Goal: Communication & Community: Answer question/provide support

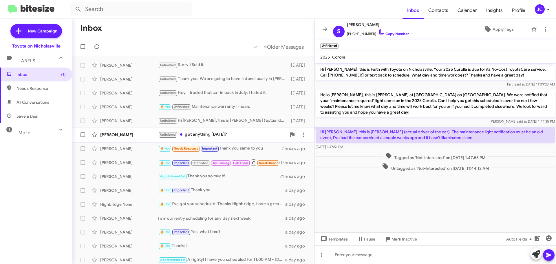
click at [217, 135] on div "Unfinished got anything tomorrow?" at bounding box center [222, 134] width 128 height 7
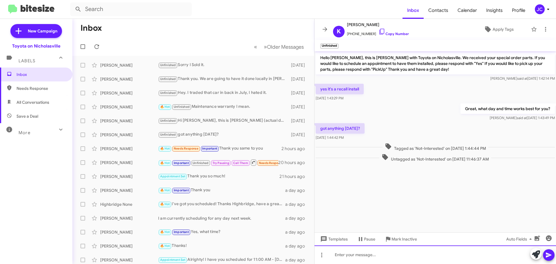
click at [350, 253] on div at bounding box center [436, 254] width 242 height 19
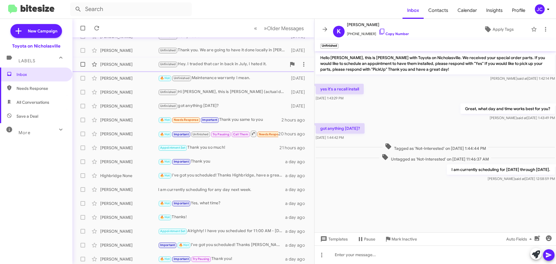
scroll to position [29, 0]
click at [41, 74] on span "Inbox" at bounding box center [41, 75] width 49 height 6
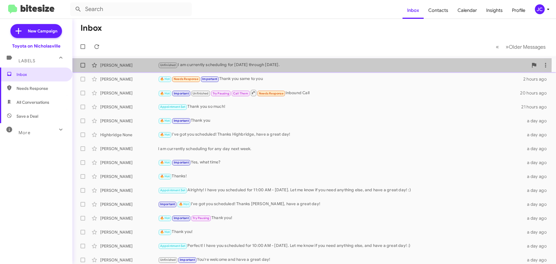
click at [107, 63] on div "[PERSON_NAME]" at bounding box center [129, 65] width 58 height 6
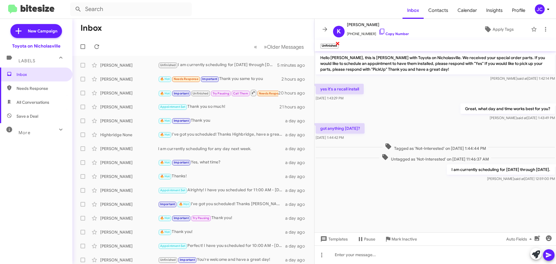
click at [338, 43] on span "×" at bounding box center [337, 43] width 5 height 7
click at [116, 91] on div "[PERSON_NAME]" at bounding box center [129, 93] width 58 height 6
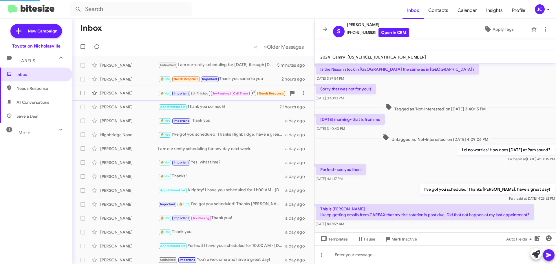
scroll to position [232, 0]
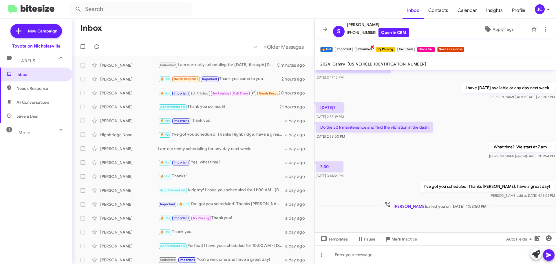
click at [374, 46] on span "×" at bounding box center [372, 46] width 5 height 7
click at [373, 46] on span "×" at bounding box center [373, 46] width 5 height 7
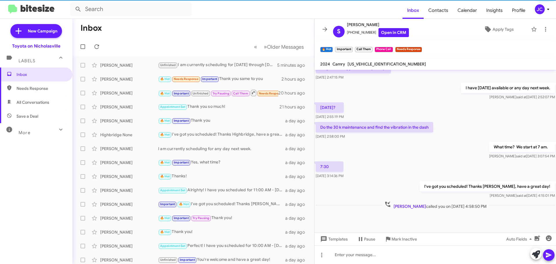
click at [373, 46] on span "×" at bounding box center [370, 46] width 3 height 7
click at [373, 46] on span "×" at bounding box center [371, 46] width 3 height 7
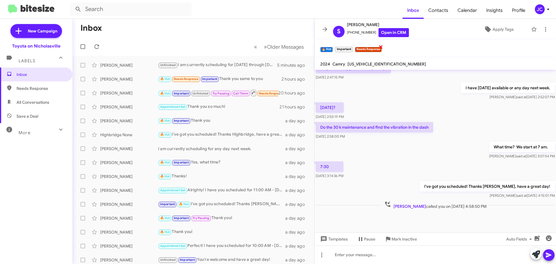
click at [383, 47] on span "×" at bounding box center [381, 46] width 5 height 7
click at [353, 47] on span "×" at bounding box center [352, 46] width 5 height 7
click at [333, 46] on span "×" at bounding box center [332, 46] width 5 height 7
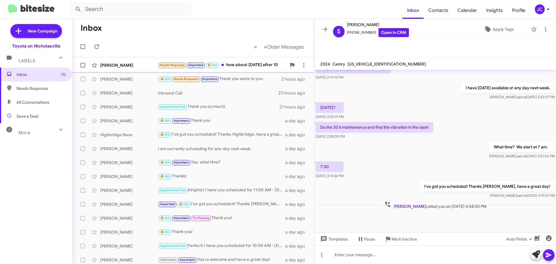
click at [119, 62] on div "[PERSON_NAME] Needs Response Important 🔥 Hot how about [DATE] after 10 a minute…" at bounding box center [193, 65] width 233 height 12
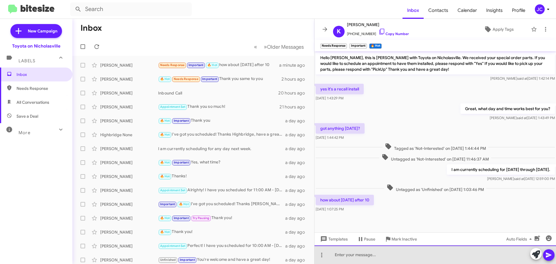
click at [354, 257] on div at bounding box center [436, 254] width 242 height 19
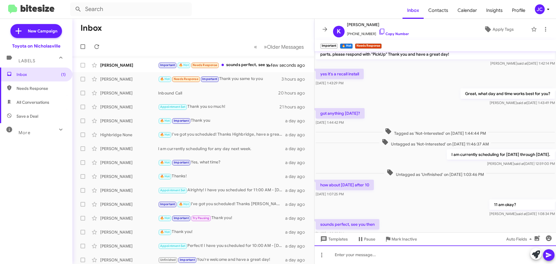
scroll to position [36, 0]
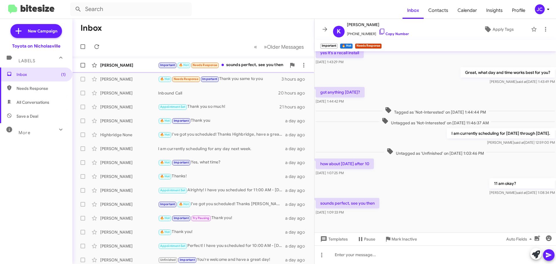
click at [127, 62] on div "[PERSON_NAME] Important 🔥 Hot Needs Response sounds perfect, see you then a few…" at bounding box center [193, 65] width 233 height 12
click at [337, 240] on span "Templates" at bounding box center [333, 239] width 29 height 10
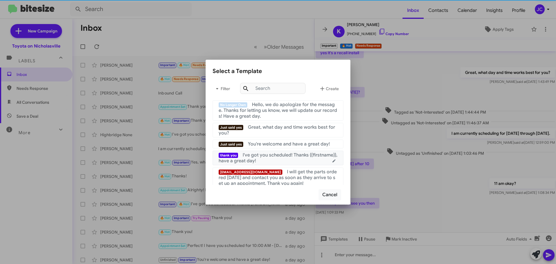
click at [275, 156] on span "I've got you scheduled! Thanks {{firstname}}, have a great day!" at bounding box center [278, 158] width 119 height 12
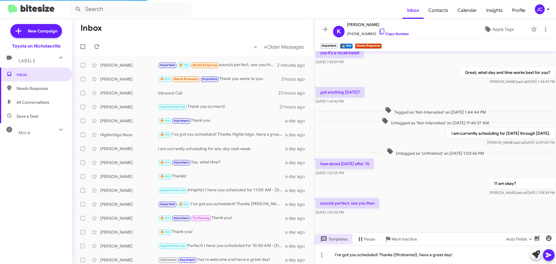
click at [550, 256] on icon at bounding box center [548, 254] width 7 height 7
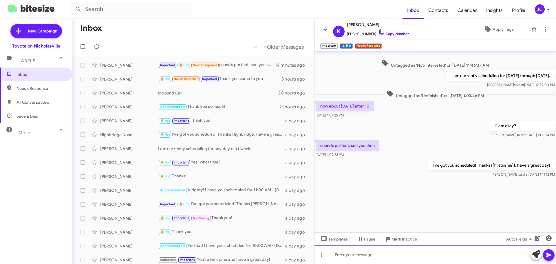
scroll to position [0, 0]
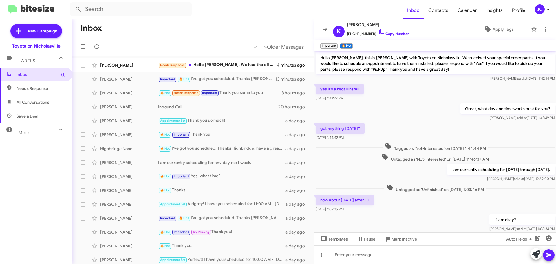
scroll to position [57, 0]
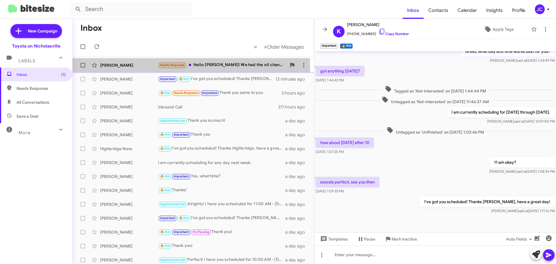
click at [128, 69] on div "[PERSON_NAME] Needs Response Hello [PERSON_NAME]! We had the oil change complet…" at bounding box center [193, 65] width 233 height 12
